Goal: Task Accomplishment & Management: Use online tool/utility

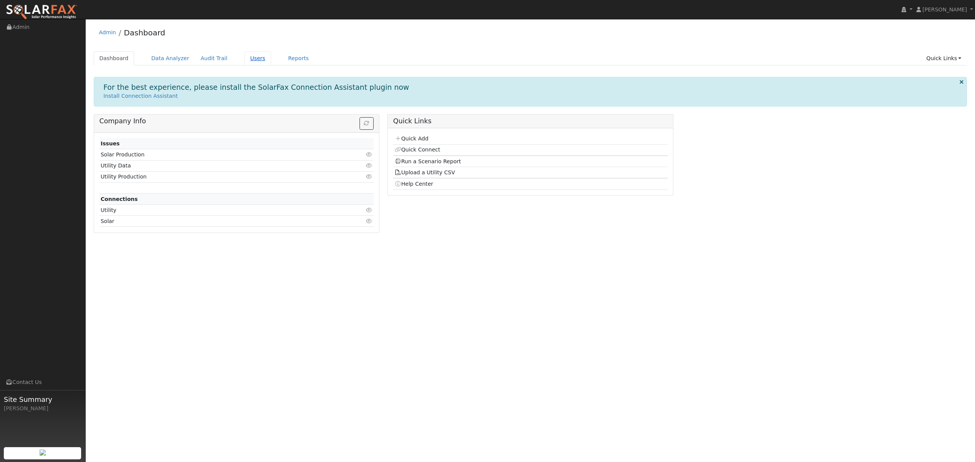
click at [245, 57] on link "Users" at bounding box center [258, 58] width 27 height 14
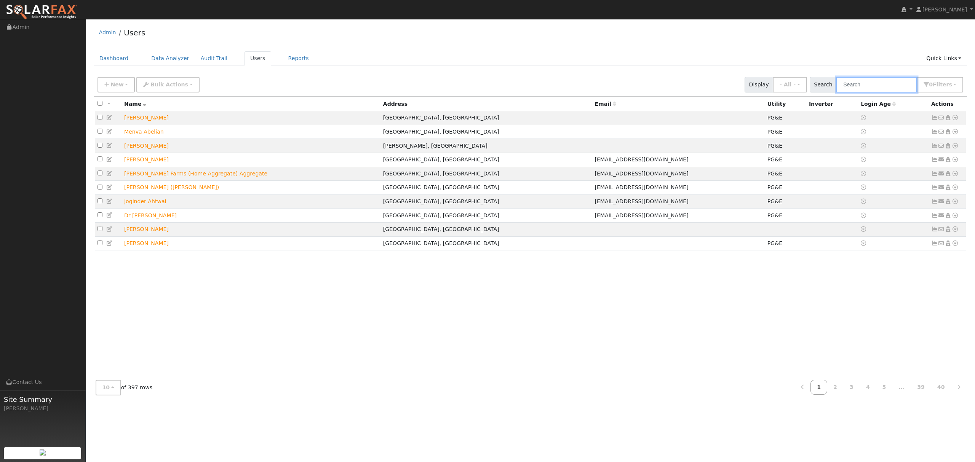
click at [878, 88] on input "text" at bounding box center [876, 85] width 81 height 16
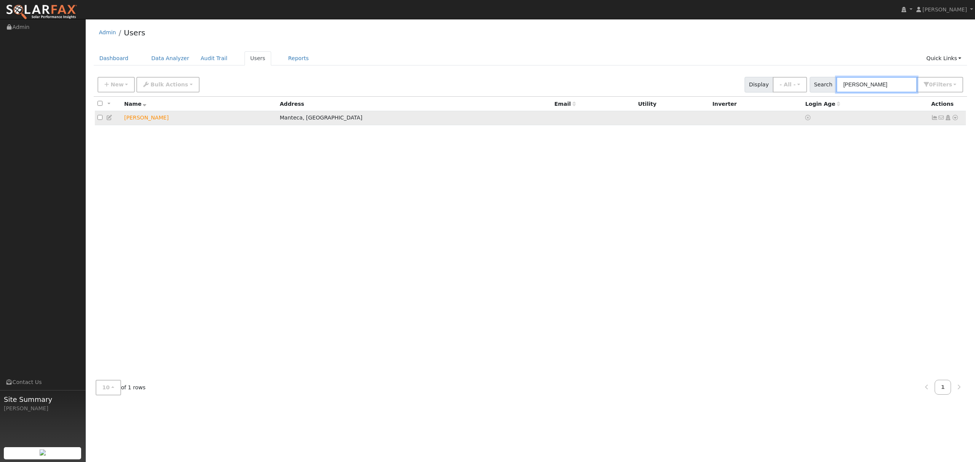
type input "[PERSON_NAME]"
click at [954, 116] on icon at bounding box center [955, 117] width 7 height 5
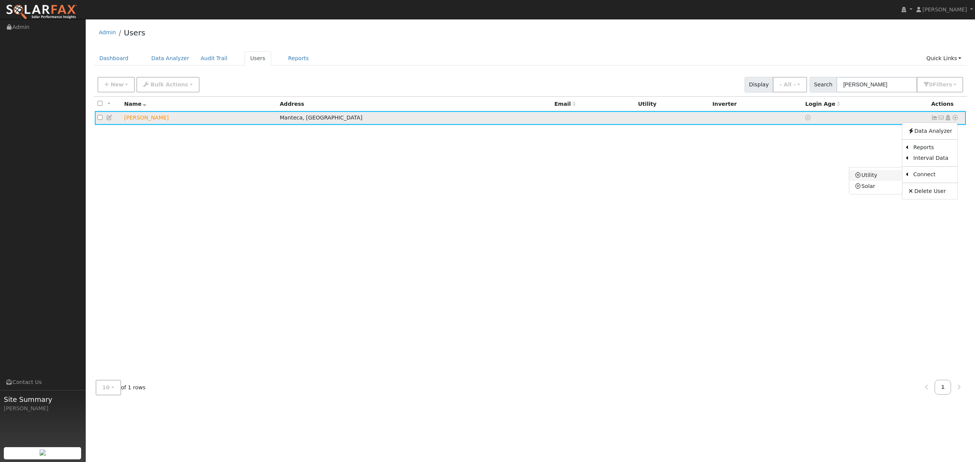
click at [872, 176] on link "Utility" at bounding box center [875, 175] width 53 height 11
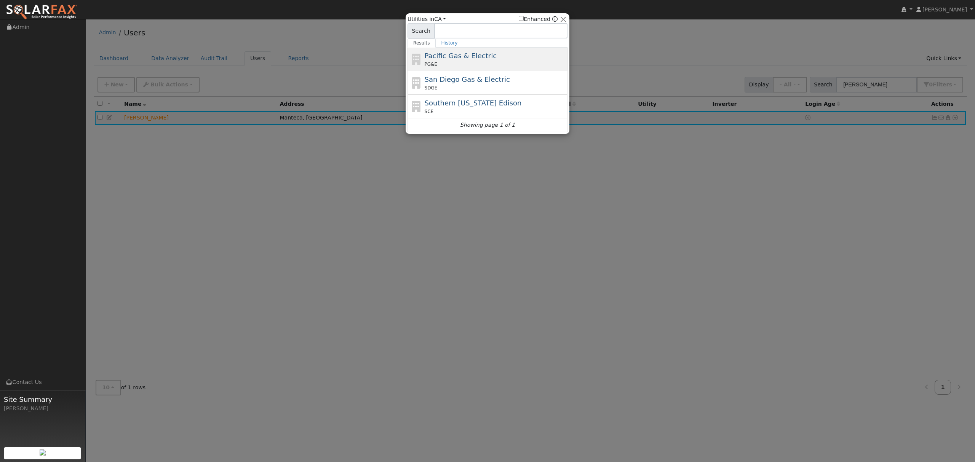
click at [449, 57] on span "Pacific Gas & Electric" at bounding box center [461, 56] width 72 height 8
